Goal: Transaction & Acquisition: Purchase product/service

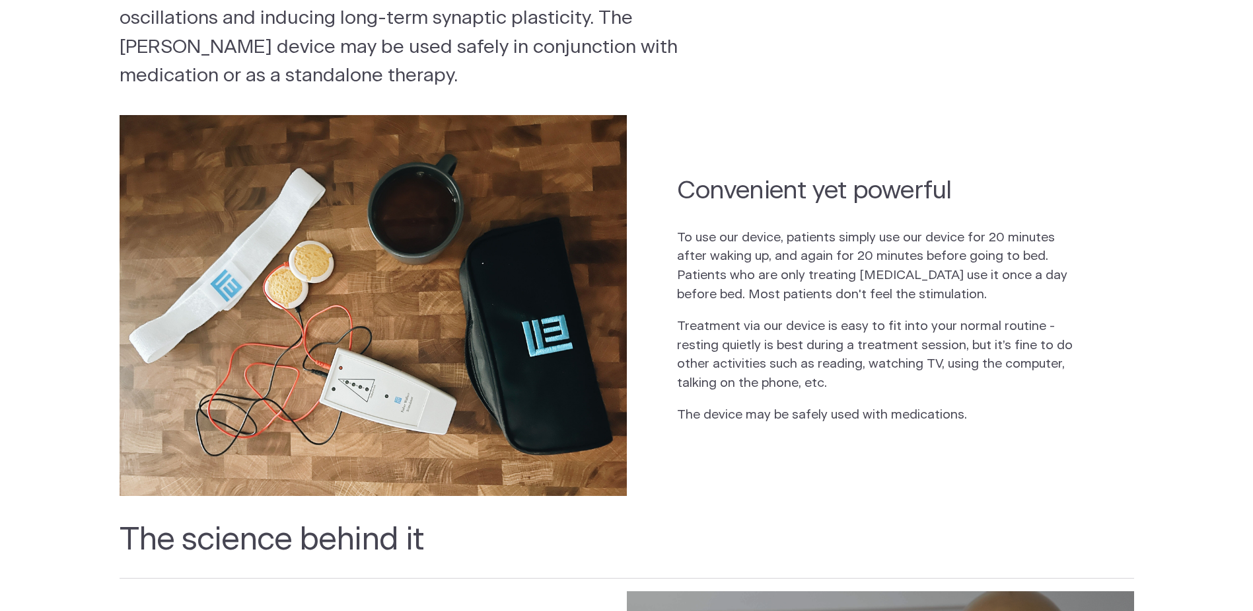
scroll to position [330, 0]
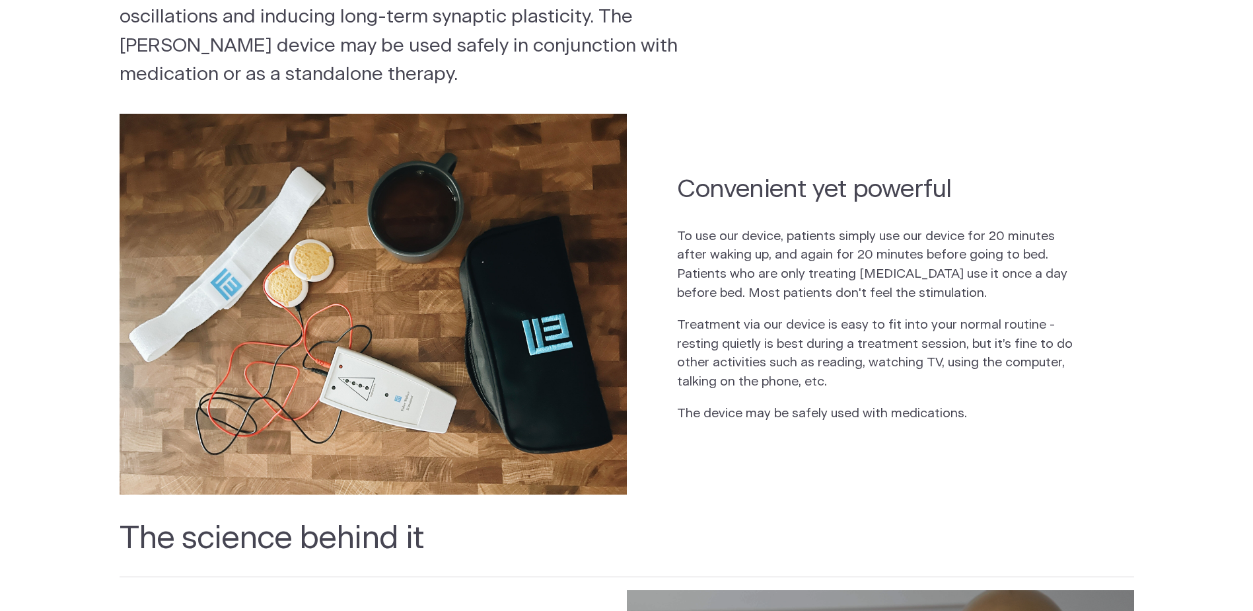
click at [19, 256] on section "Convenient yet powerful To use our device, patients simply use our device for 2…" at bounding box center [626, 304] width 1253 height 406
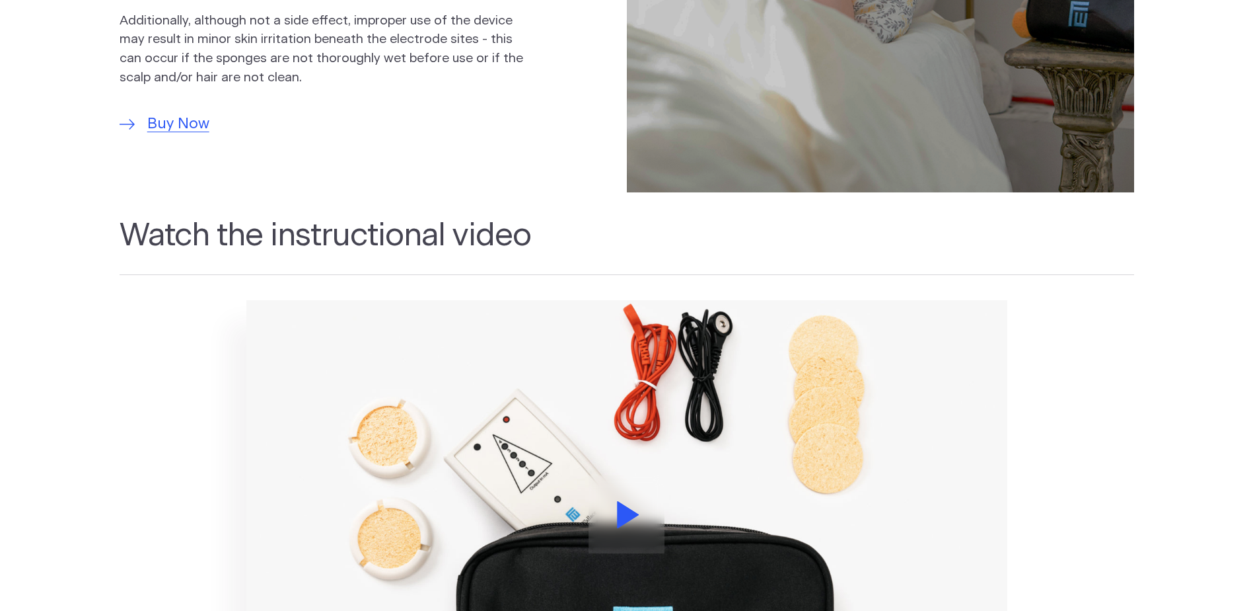
scroll to position [1189, 0]
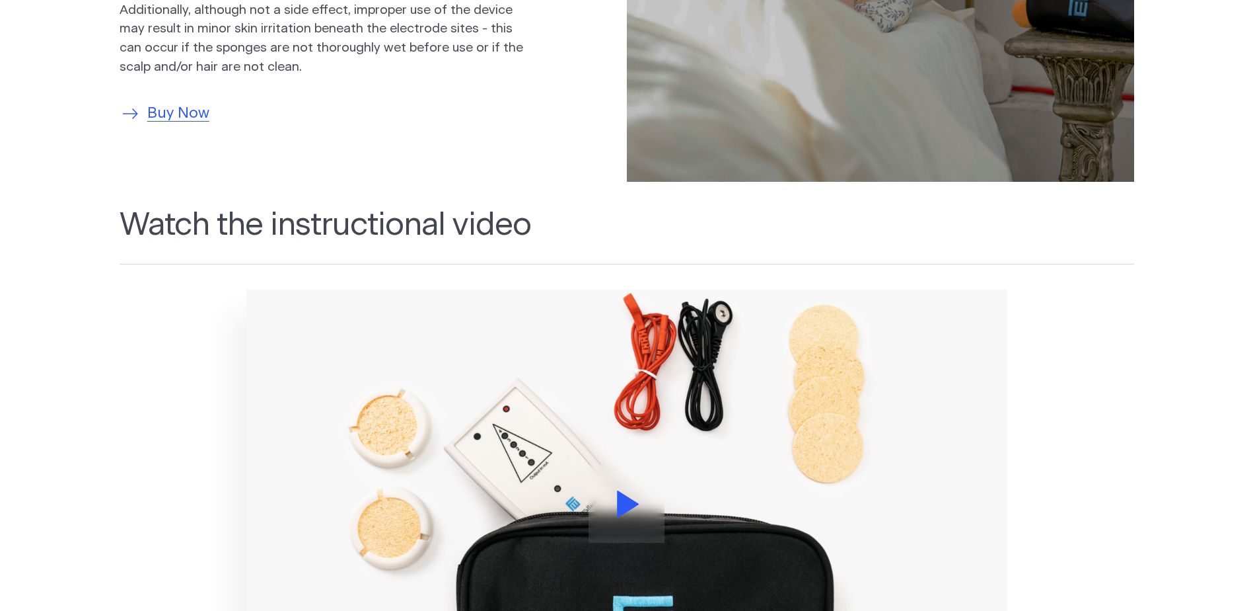
click at [196, 120] on span "Buy Now" at bounding box center [178, 113] width 62 height 22
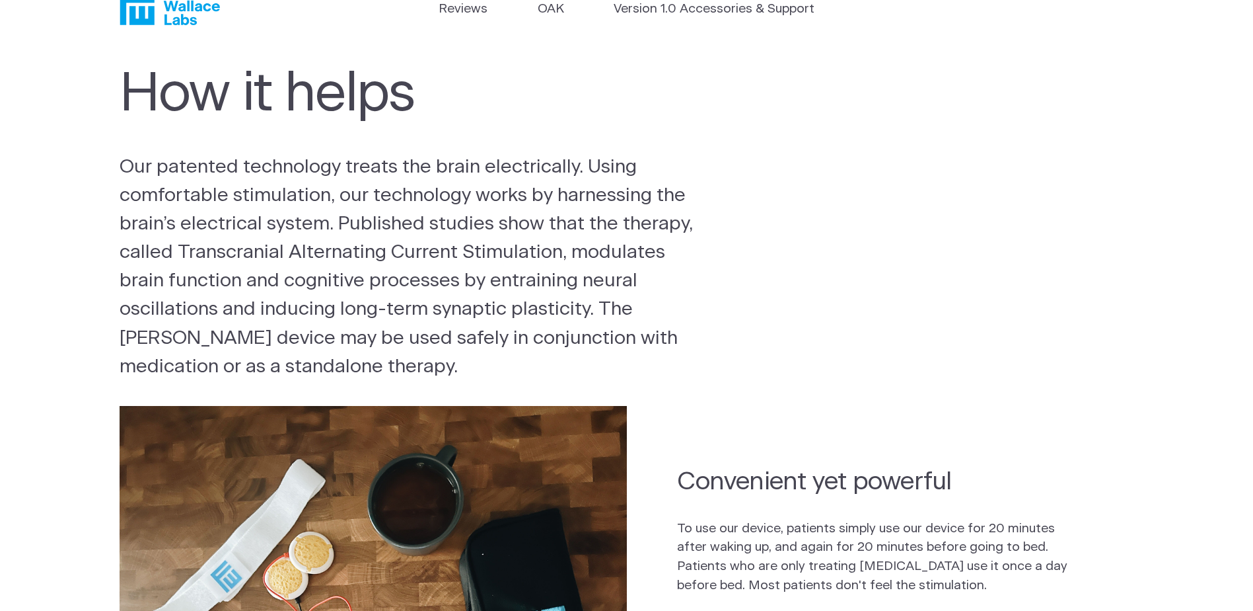
scroll to position [0, 0]
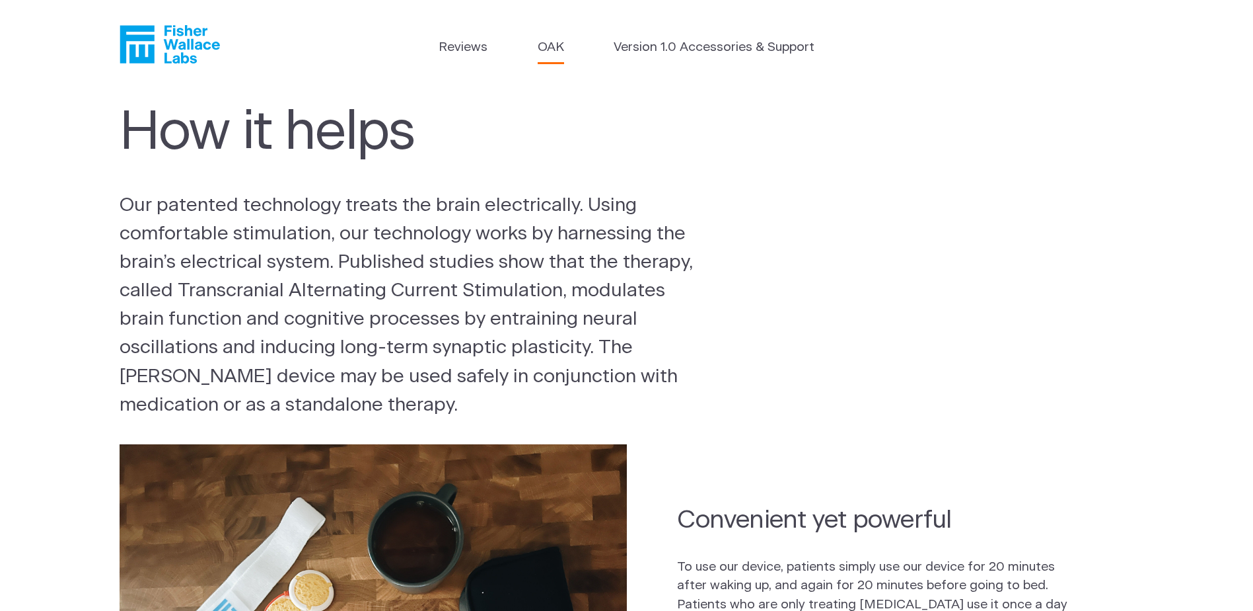
click at [550, 46] on link "OAK" at bounding box center [551, 47] width 26 height 19
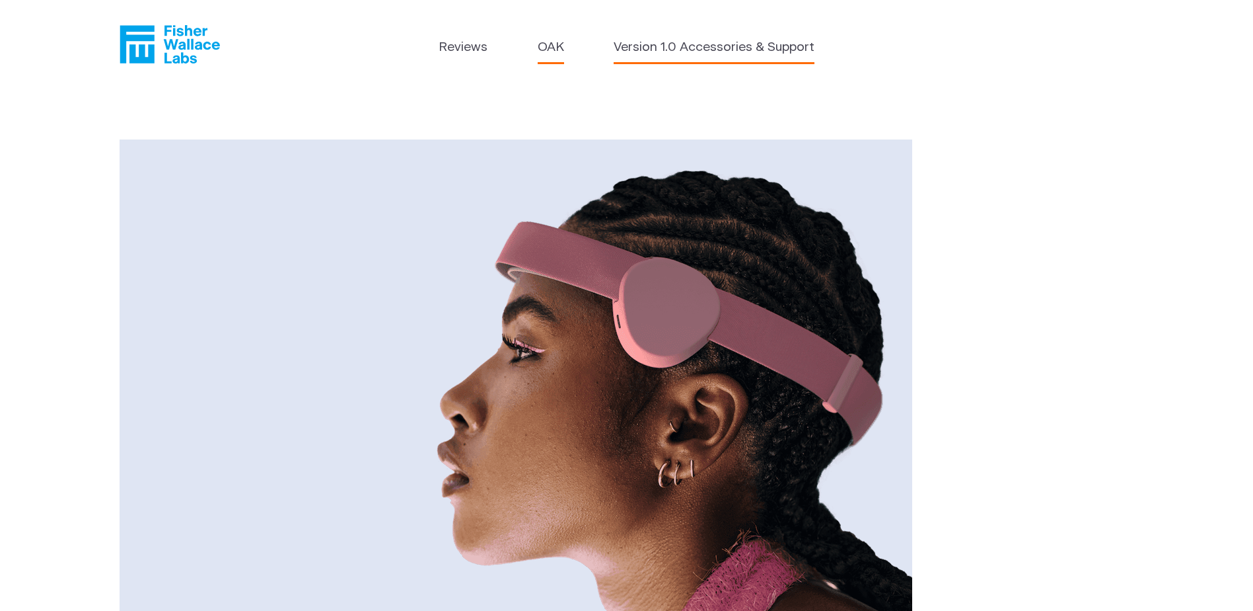
click at [718, 47] on link "Version 1.0 Accessories & Support" at bounding box center [714, 47] width 201 height 19
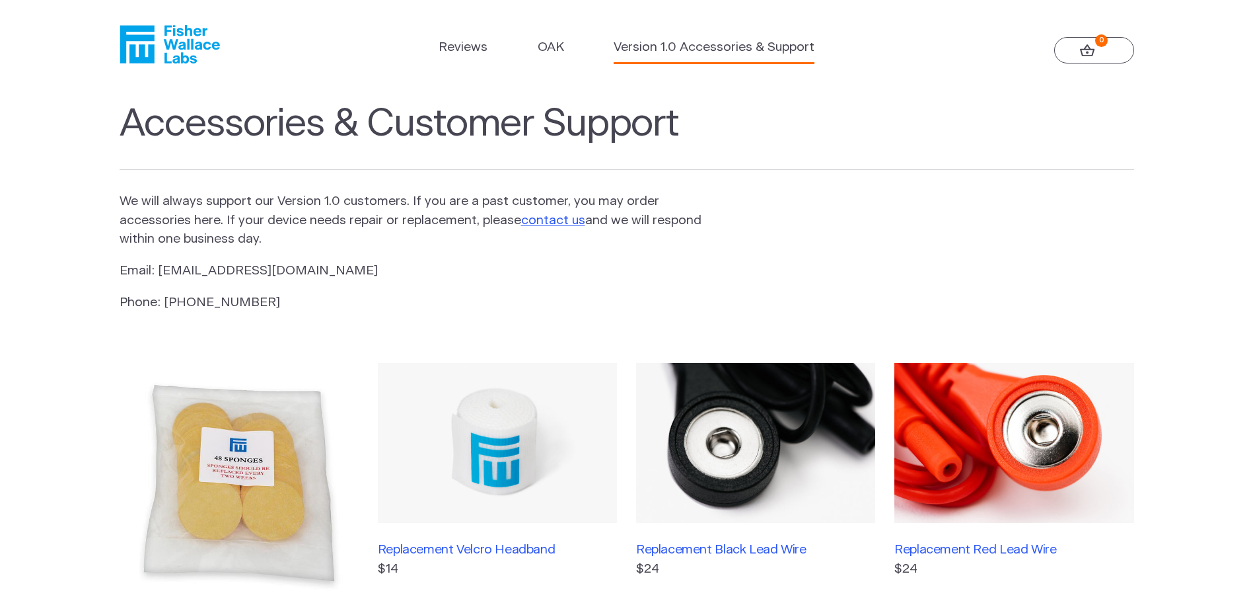
drag, startPoint x: 1202, startPoint y: 324, endPoint x: 1263, endPoint y: 143, distance: 190.4
click at [1203, 323] on section "Accessories & Customer Support We will always support our Version 1.0 customers…" at bounding box center [626, 541] width 1253 height 904
click at [170, 22] on header "Reviews OAK Version 1.0 Accessories & Support 0" at bounding box center [626, 44] width 1253 height 89
click at [170, 38] on icon "Fisher Wallace" at bounding box center [170, 44] width 100 height 38
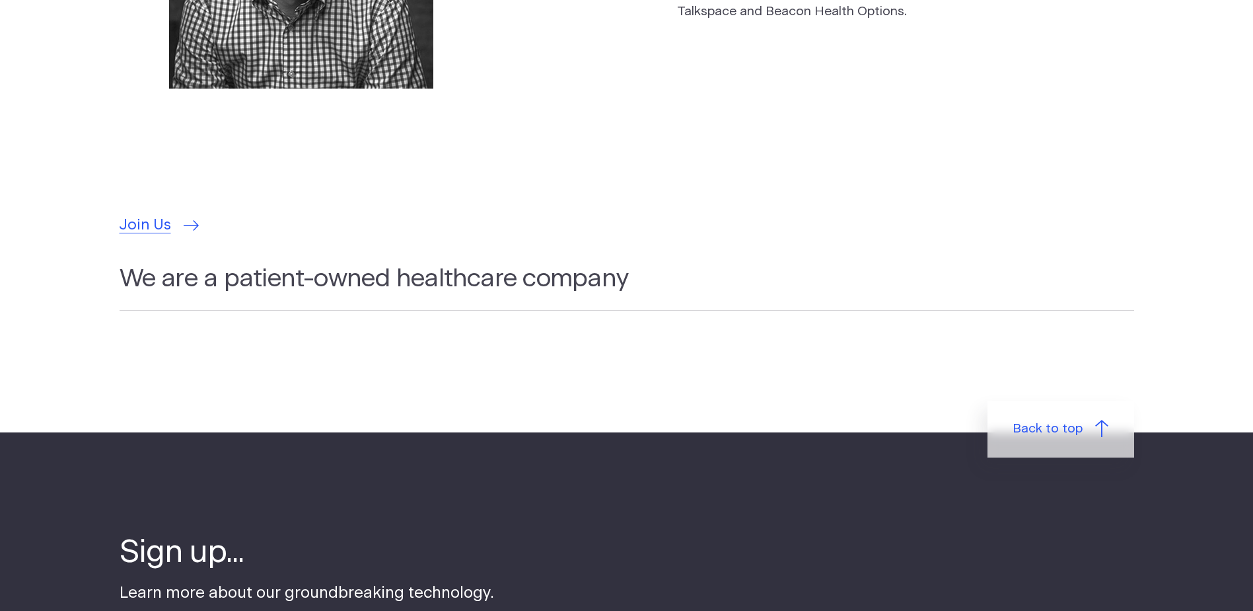
scroll to position [4295, 0]
